Goal: Task Accomplishment & Management: Use online tool/utility

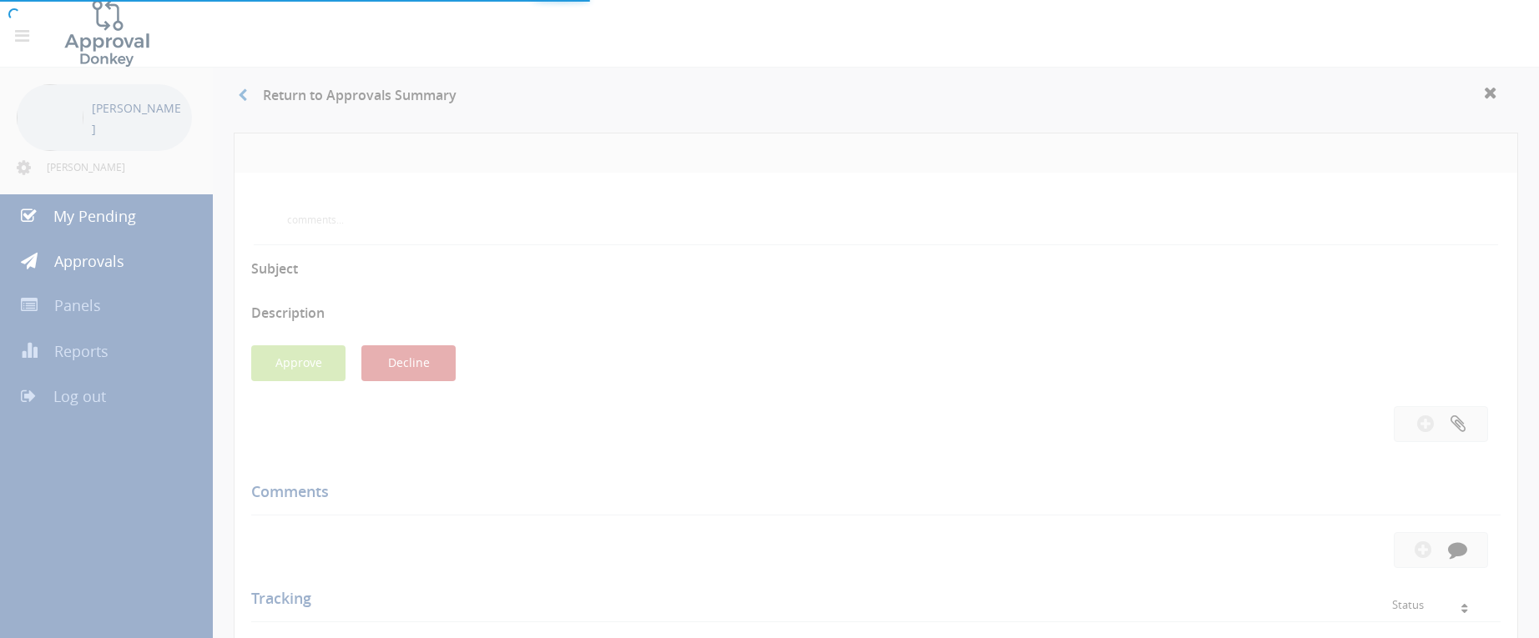
click at [122, 211] on div at bounding box center [769, 319] width 1539 height 638
click at [144, 227] on div at bounding box center [769, 319] width 1539 height 638
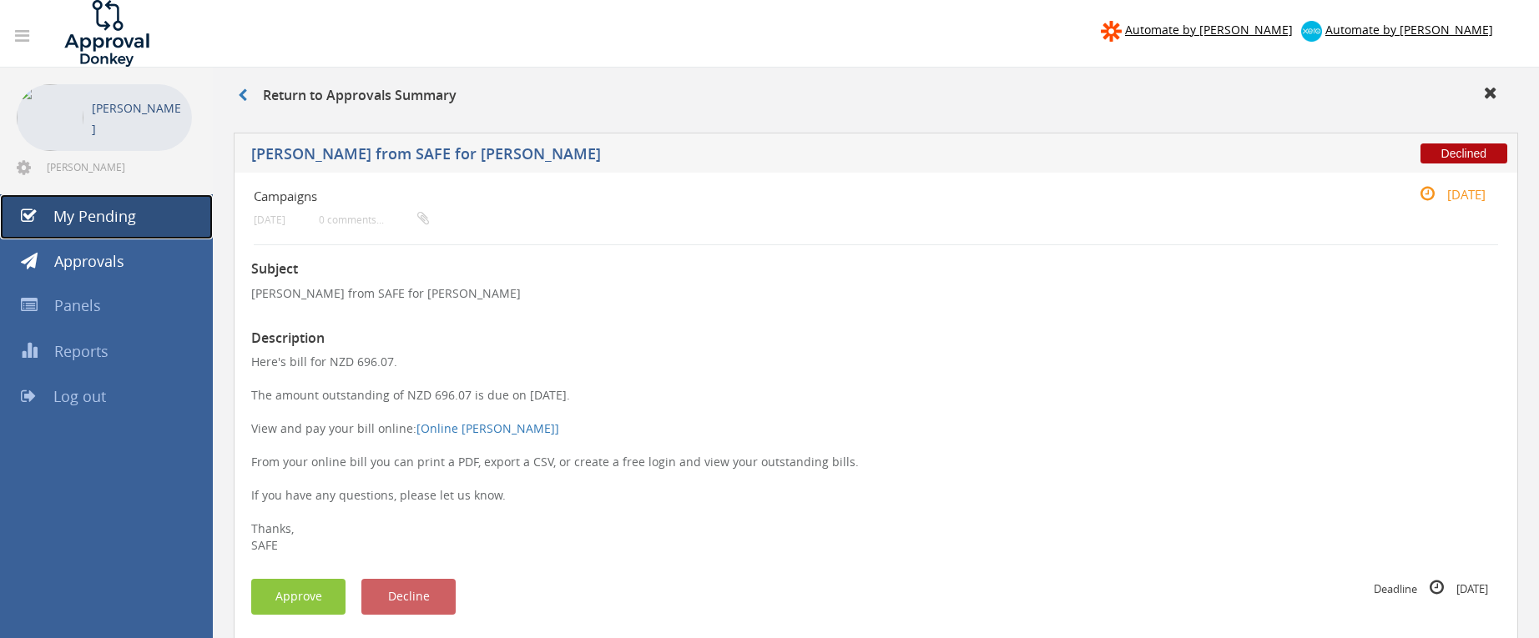
click at [145, 227] on link "My Pending" at bounding box center [106, 216] width 213 height 45
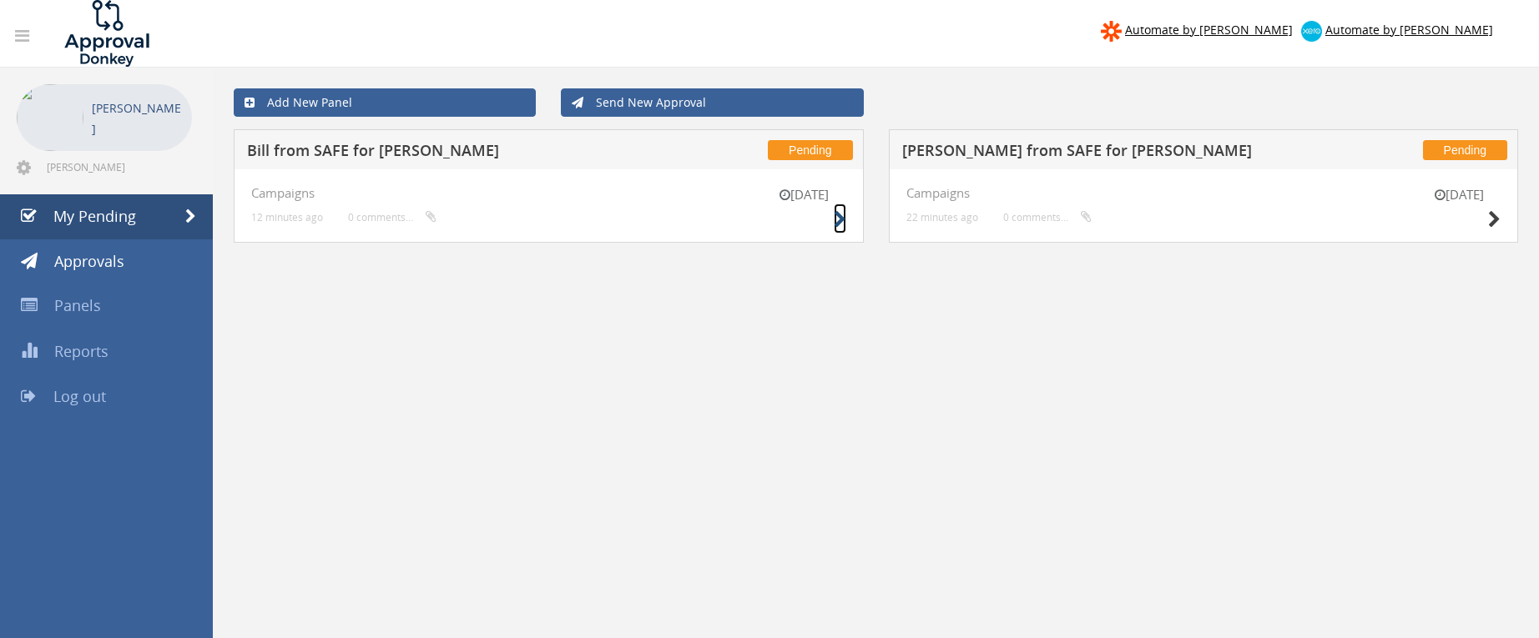
click at [840, 224] on icon at bounding box center [839, 220] width 13 height 18
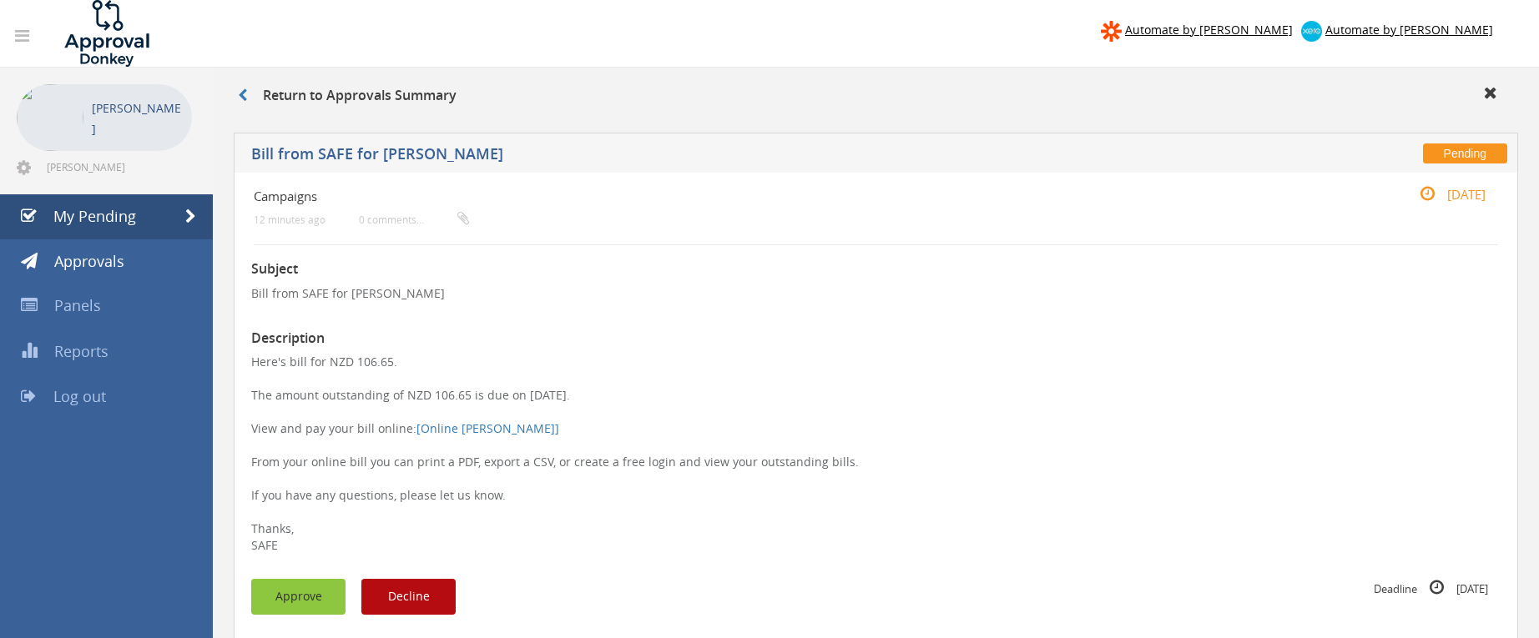
click at [309, 600] on button "Approve" at bounding box center [298, 597] width 94 height 36
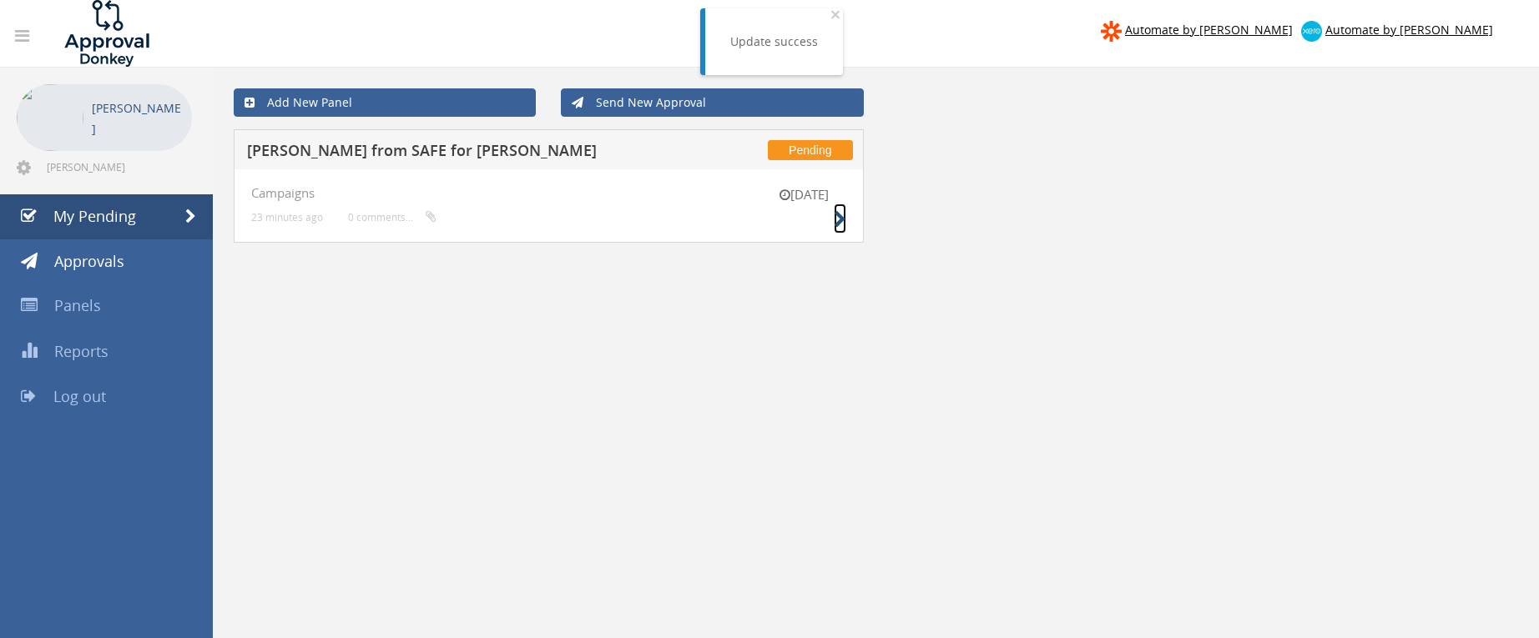
click at [833, 219] on icon at bounding box center [839, 220] width 13 height 18
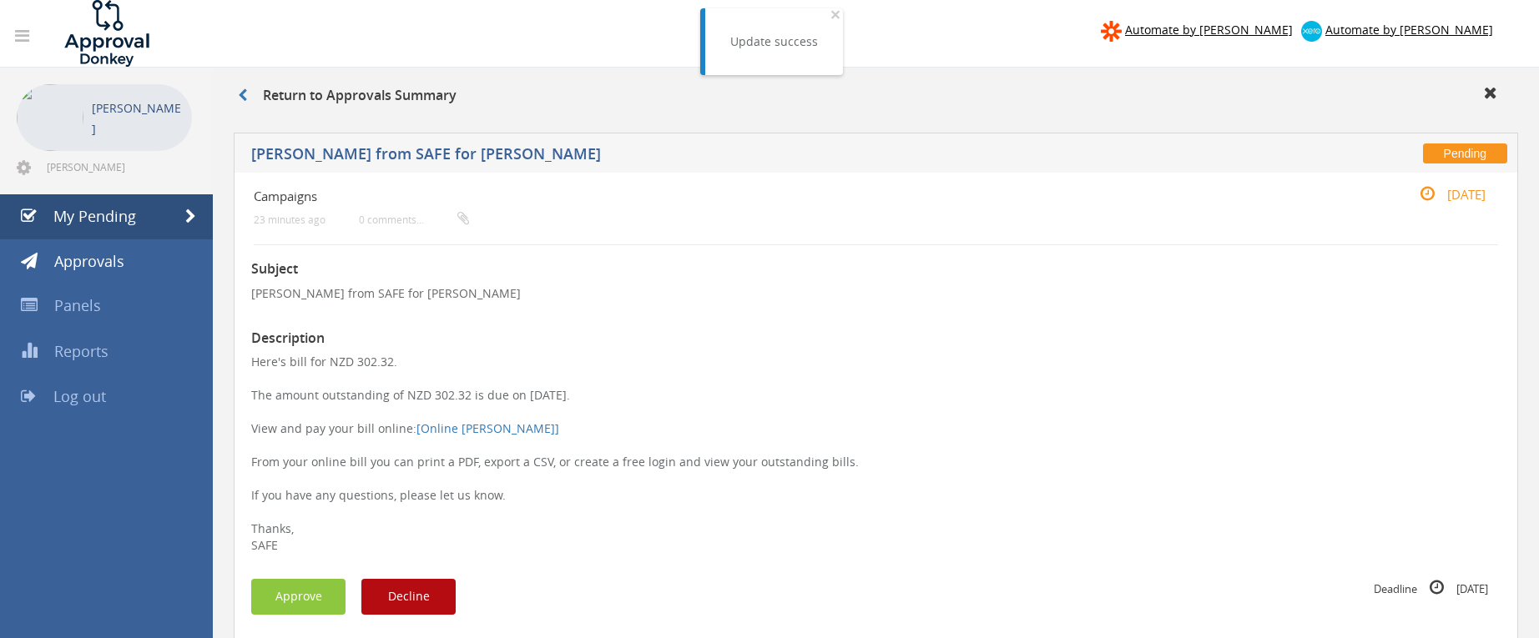
click at [314, 608] on button "Approve" at bounding box center [298, 597] width 94 height 36
click at [314, 0] on div at bounding box center [769, 0] width 1539 height 0
